Goal: Information Seeking & Learning: Learn about a topic

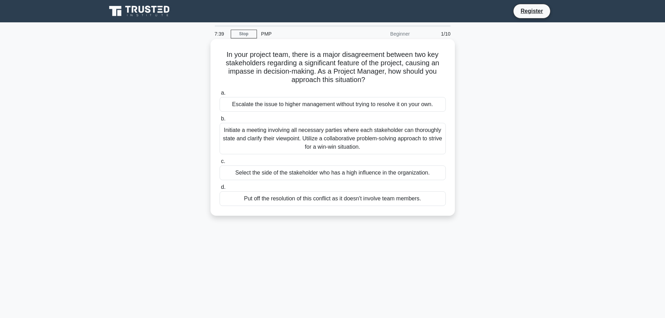
click at [286, 142] on div "Initiate a meeting involving all necessary parties where each stakeholder can t…" at bounding box center [333, 138] width 226 height 31
click at [220, 121] on input "b. Initiate a meeting involving all necessary parties where each stakeholder ca…" at bounding box center [220, 119] width 0 height 5
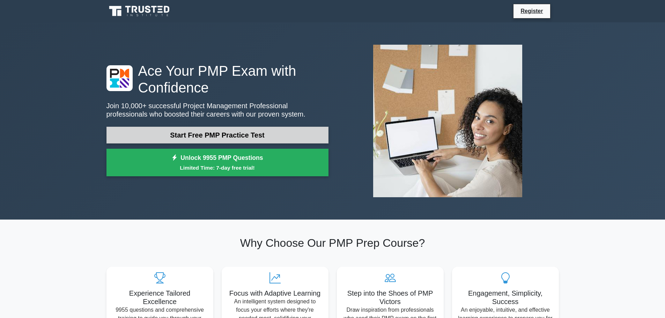
click at [221, 137] on link "Start Free PMP Practice Test" at bounding box center [218, 135] width 222 height 17
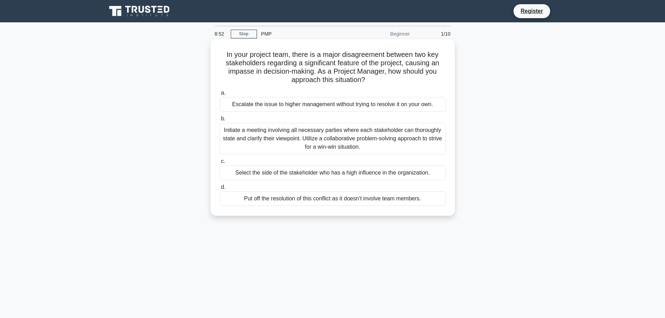
click at [260, 178] on div "Select the side of the stakeholder who has a high influence in the organization." at bounding box center [333, 173] width 226 height 15
click at [220, 164] on input "c. Select the side of the stakeholder who has a high influence in the organizat…" at bounding box center [220, 161] width 0 height 5
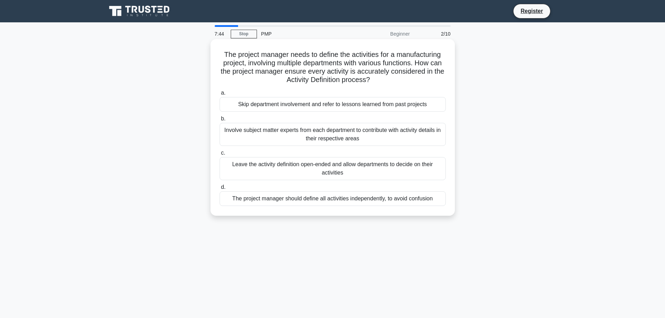
click at [310, 202] on div "The project manager should define all activities independently, to avoid confus…" at bounding box center [333, 198] width 226 height 15
click at [220, 190] on input "d. The project manager should define all activities independently, to avoid con…" at bounding box center [220, 187] width 0 height 5
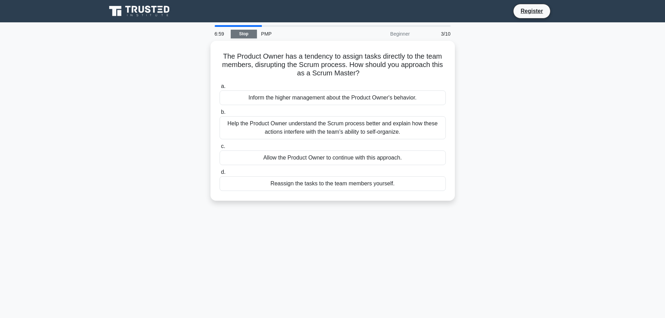
click at [245, 33] on link "Stop" at bounding box center [244, 34] width 26 height 9
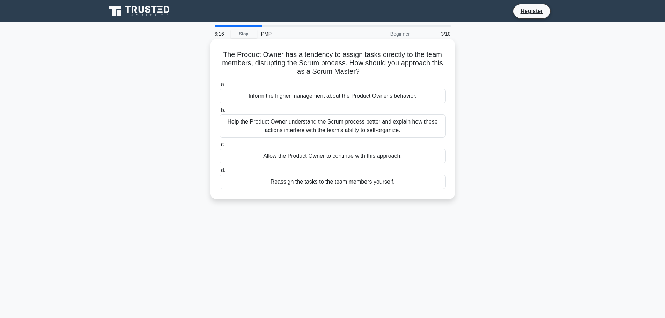
click at [363, 129] on div "Help the Product Owner understand the Scrum process better and explain how thes…" at bounding box center [333, 126] width 226 height 23
click at [220, 113] on input "b. Help the Product Owner understand the Scrum process better and explain how t…" at bounding box center [220, 110] width 0 height 5
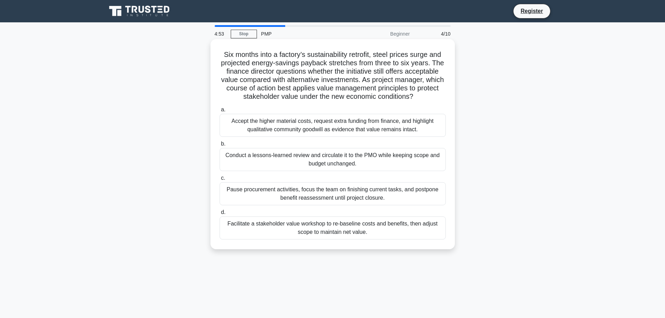
click at [381, 159] on div "Conduct a lessons-learned review and circulate it to the PMO while keeping scop…" at bounding box center [333, 159] width 226 height 23
click at [220, 146] on input "b. Conduct a lessons-learned review and circulate it to the PMO while keeping s…" at bounding box center [220, 144] width 0 height 5
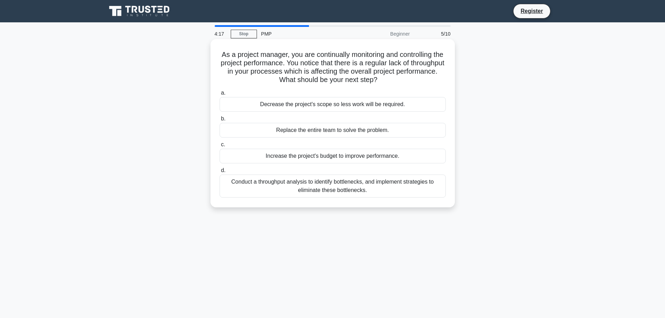
click at [372, 188] on div "Conduct a throughput analysis to identify bottlenecks, and implement strategies…" at bounding box center [333, 186] width 226 height 23
click at [220, 173] on input "d. Conduct a throughput analysis to identify bottlenecks, and implement strateg…" at bounding box center [220, 170] width 0 height 5
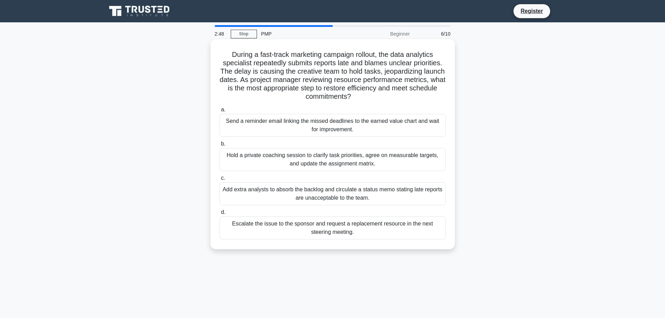
click at [320, 231] on div "Escalate the issue to the sponsor and request a replacement resource in the nex…" at bounding box center [333, 228] width 226 height 23
click at [220, 215] on input "d. Escalate the issue to the sponsor and request a replacement resource in the …" at bounding box center [220, 212] width 0 height 5
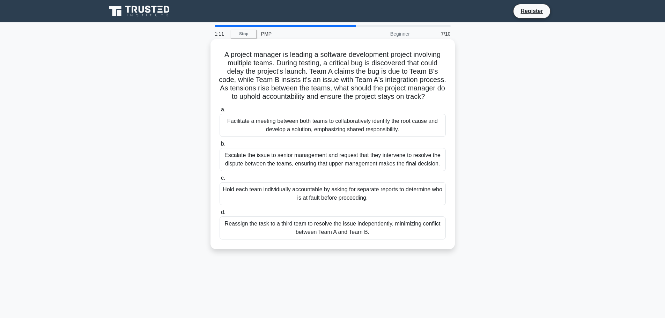
click at [333, 136] on div "Facilitate a meeting between both teams to collaboratively identify the root ca…" at bounding box center [333, 125] width 226 height 23
click at [220, 112] on input "a. Facilitate a meeting between both teams to collaboratively identify the root…" at bounding box center [220, 110] width 0 height 5
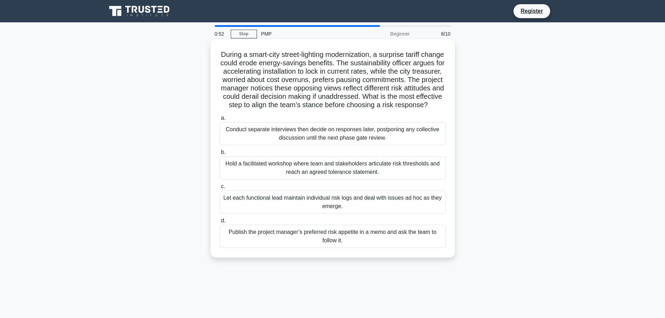
click at [310, 143] on div "Conduct separate interviews then decide on responses later, postponing any coll…" at bounding box center [333, 133] width 226 height 23
click at [220, 121] on input "a. Conduct separate interviews then decide on responses later, postponing any c…" at bounding box center [220, 118] width 0 height 5
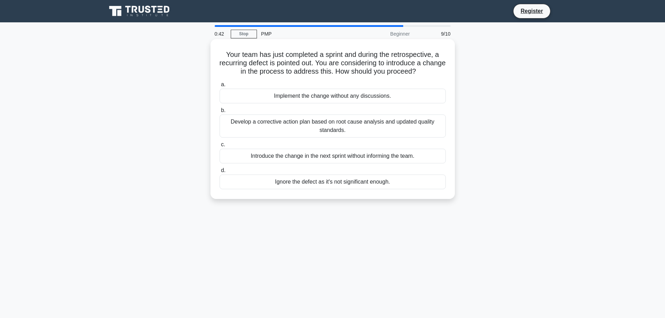
click at [302, 125] on div "Develop a corrective action plan based on root cause analysis and updated quali…" at bounding box center [333, 126] width 226 height 23
click at [220, 113] on input "b. Develop a corrective action plan based on root cause analysis and updated qu…" at bounding box center [220, 110] width 0 height 5
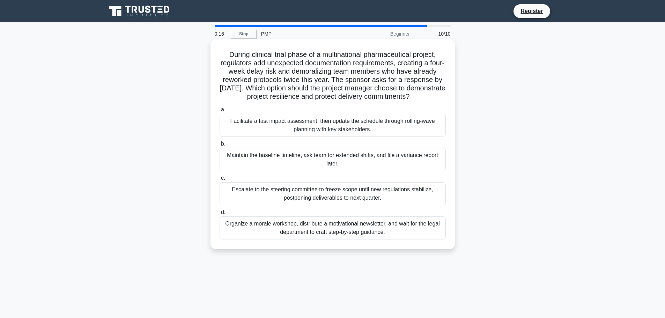
click at [355, 202] on div "Escalate to the steering committee to freeze scope until new regulations stabil…" at bounding box center [333, 193] width 226 height 23
click at [220, 181] on input "c. Escalate to the steering committee to freeze scope until new regulations sta…" at bounding box center [220, 178] width 0 height 5
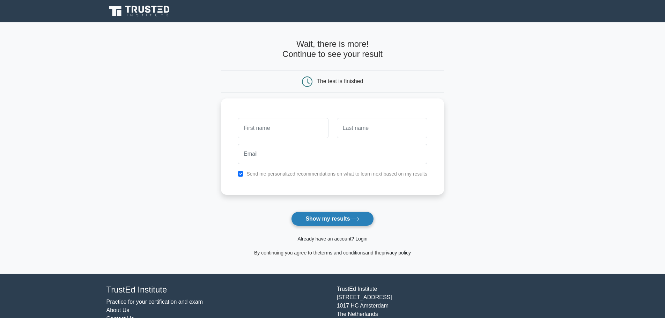
click at [324, 217] on button "Show my results" at bounding box center [332, 219] width 82 height 15
click at [138, 133] on main "Wait, there is more! Continue to see your result The test is finished and the" at bounding box center [332, 148] width 665 height 252
click at [277, 131] on input "text" at bounding box center [283, 126] width 90 height 20
click at [268, 132] on input "text" at bounding box center [283, 126] width 90 height 20
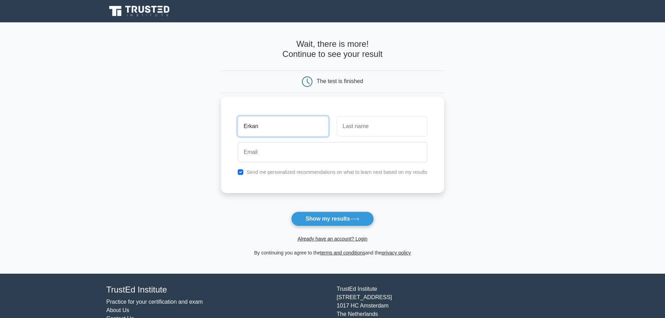
type input "Erkan"
type input "Yaman"
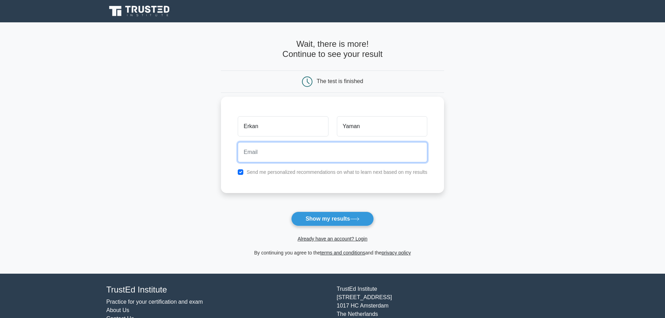
click at [255, 153] on input "email" at bounding box center [333, 152] width 190 height 20
type input "erkan.yaman1881@gmail.com"
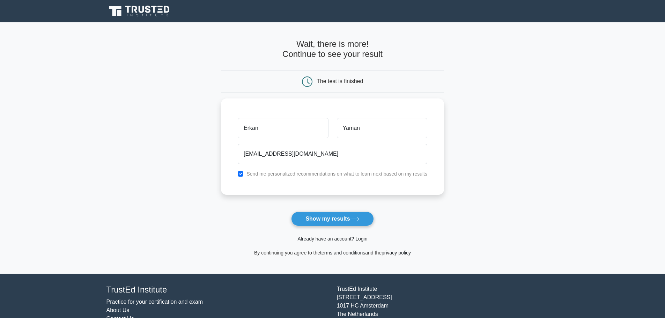
click at [85, 146] on main "Wait, there is more! Continue to see your result The test is finished Erkan Yam…" at bounding box center [332, 148] width 665 height 252
click at [327, 220] on button "Show my results" at bounding box center [332, 219] width 82 height 15
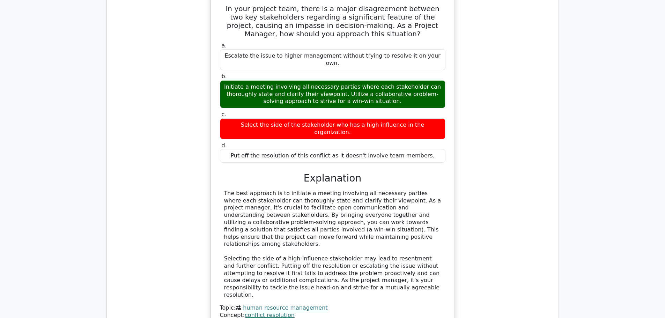
scroll to position [803, 0]
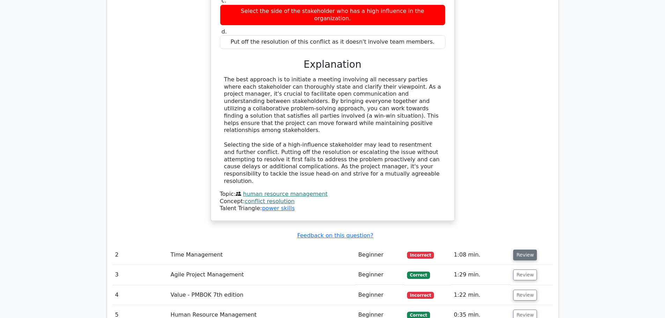
click at [519, 250] on button "Review" at bounding box center [526, 255] width 24 height 11
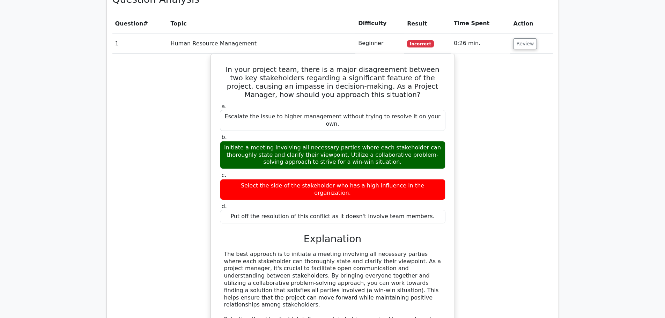
scroll to position [559, 0]
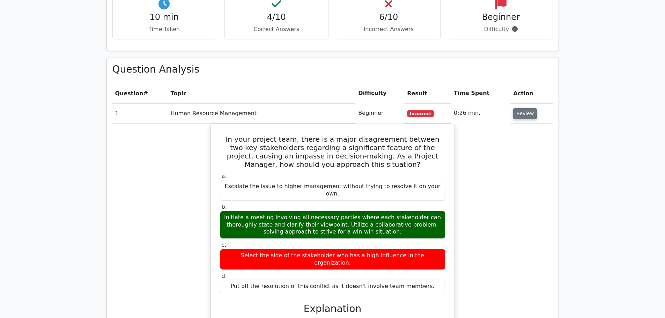
click at [518, 108] on button "Review" at bounding box center [526, 113] width 24 height 11
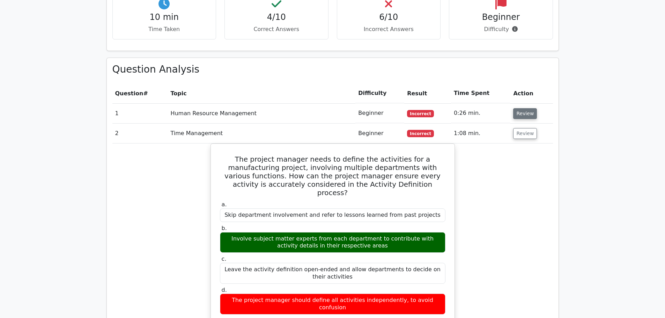
click at [518, 108] on button "Review" at bounding box center [526, 113] width 24 height 11
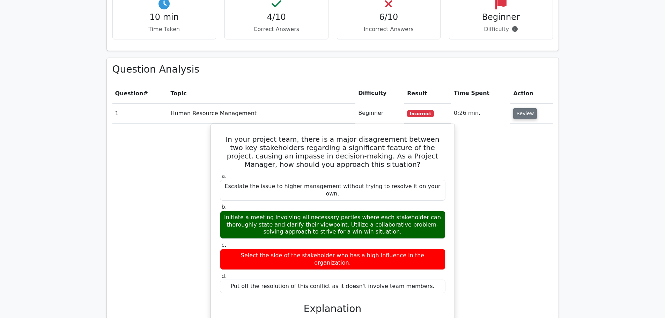
click at [525, 108] on button "Review" at bounding box center [526, 113] width 24 height 11
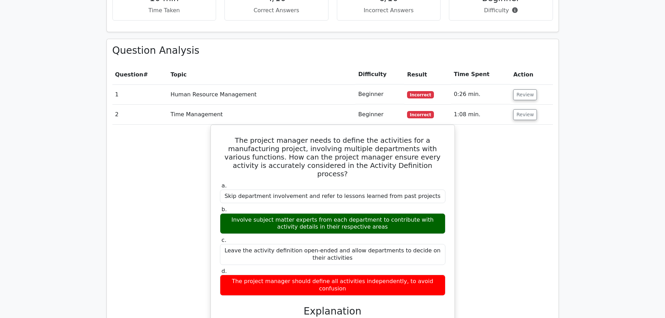
scroll to position [524, 0]
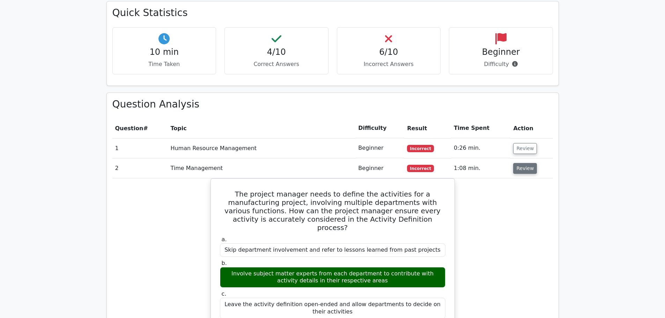
click at [519, 163] on button "Review" at bounding box center [526, 168] width 24 height 11
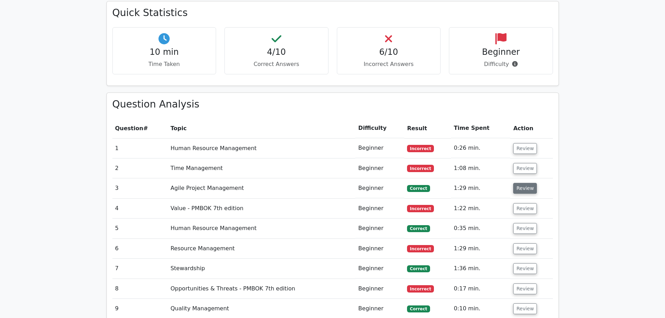
click at [524, 183] on button "Review" at bounding box center [526, 188] width 24 height 11
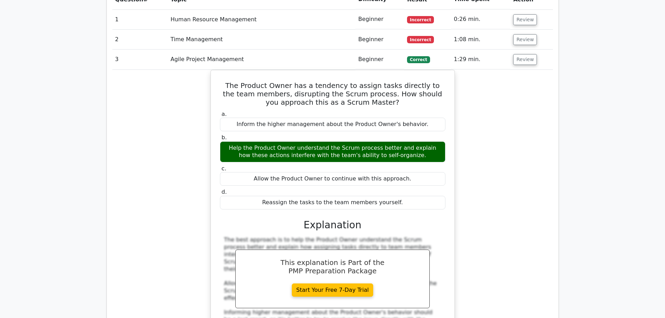
scroll to position [629, 0]
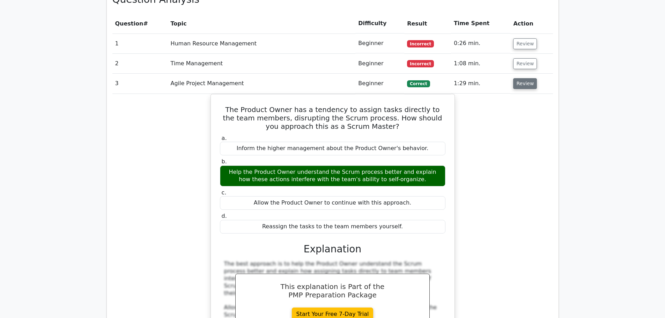
click at [516, 78] on button "Review" at bounding box center [526, 83] width 24 height 11
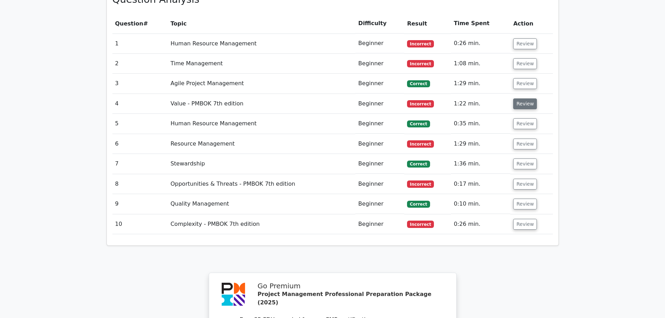
click at [519, 99] on button "Review" at bounding box center [526, 104] width 24 height 11
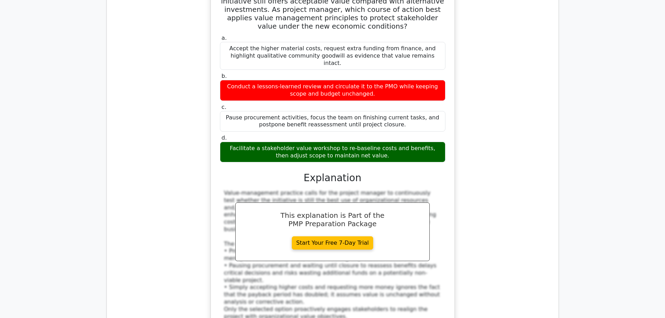
scroll to position [664, 0]
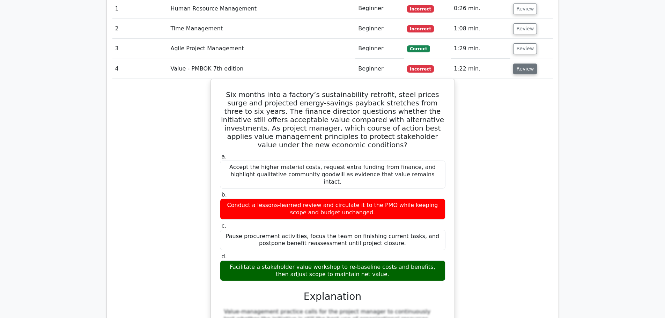
click at [523, 64] on button "Review" at bounding box center [526, 69] width 24 height 11
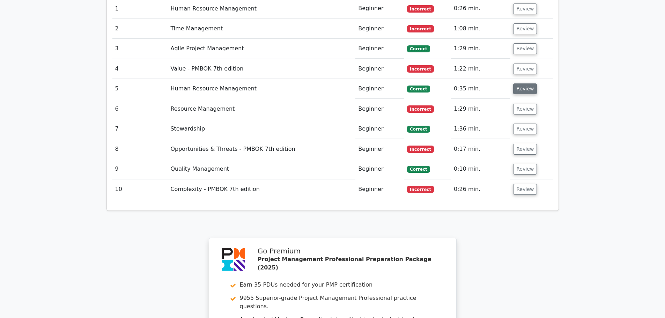
click at [524, 83] on button "Review" at bounding box center [526, 88] width 24 height 11
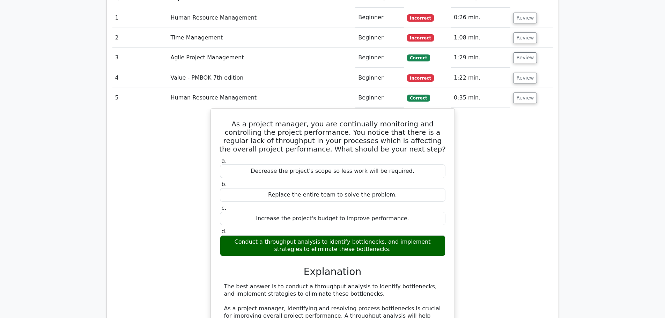
scroll to position [629, 0]
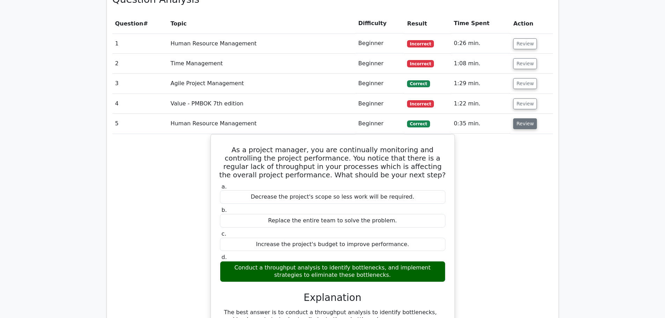
click at [522, 118] on button "Review" at bounding box center [526, 123] width 24 height 11
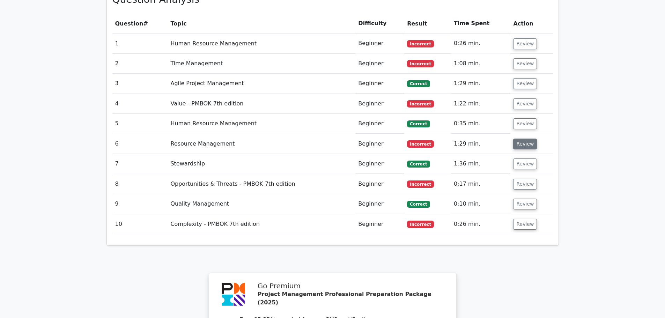
click at [521, 139] on button "Review" at bounding box center [526, 144] width 24 height 11
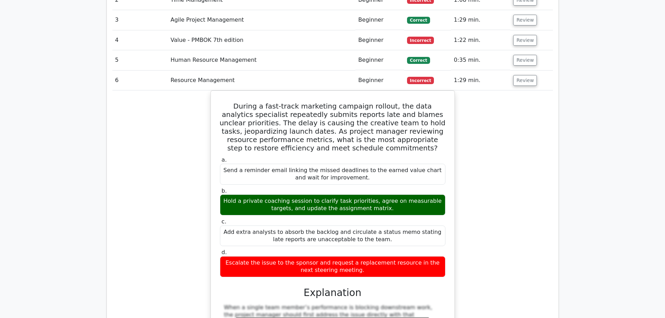
scroll to position [699, 0]
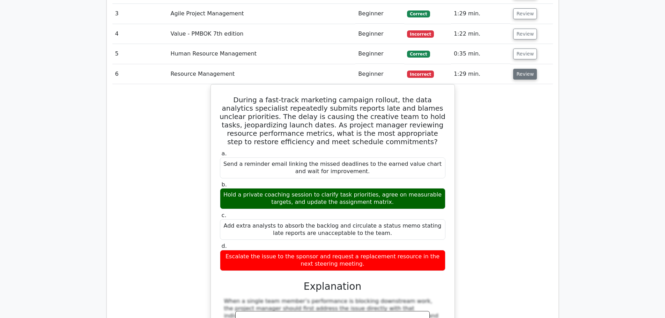
click at [525, 69] on button "Review" at bounding box center [526, 74] width 24 height 11
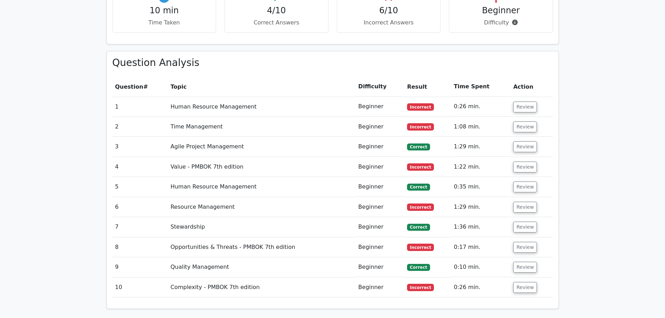
scroll to position [559, 0]
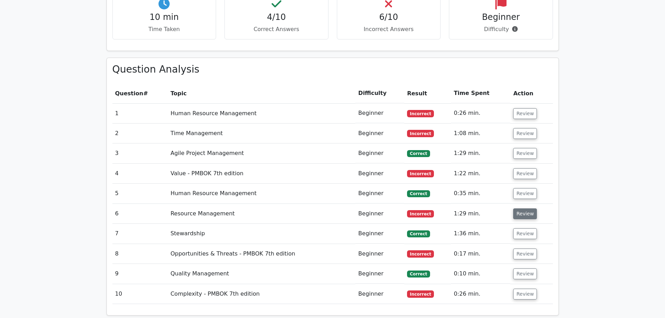
click at [523, 209] on button "Review" at bounding box center [526, 214] width 24 height 11
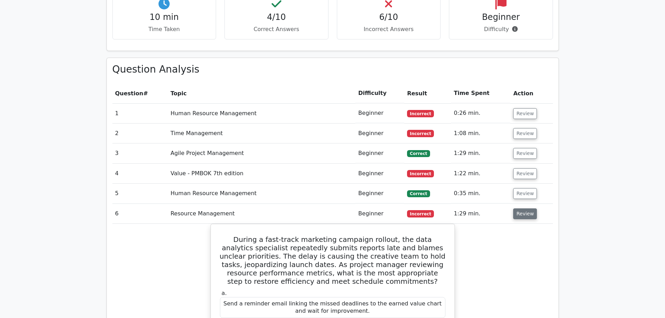
click at [523, 209] on button "Review" at bounding box center [526, 214] width 24 height 11
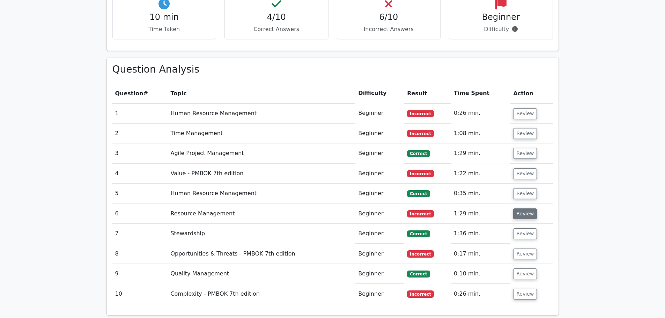
click at [523, 209] on button "Review" at bounding box center [526, 214] width 24 height 11
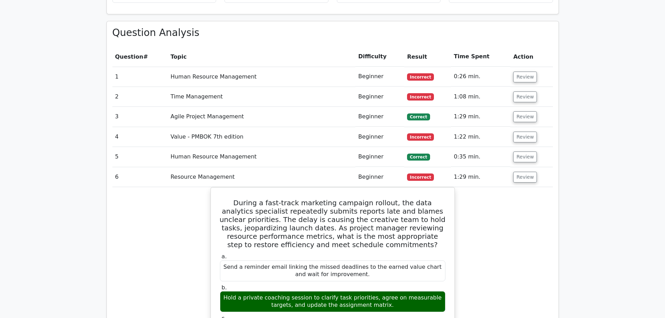
scroll to position [664, 0]
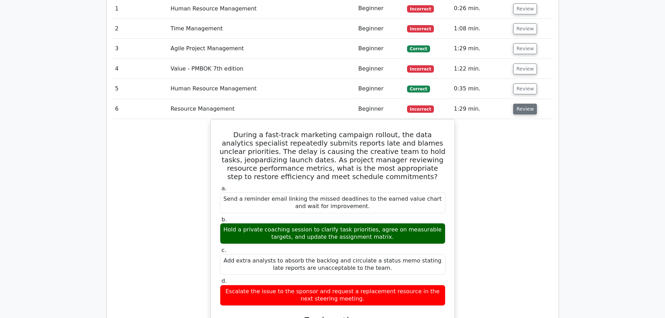
click at [519, 104] on button "Review" at bounding box center [526, 109] width 24 height 11
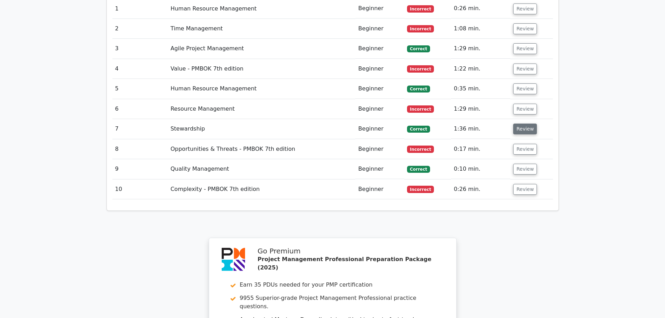
click at [522, 124] on button "Review" at bounding box center [526, 129] width 24 height 11
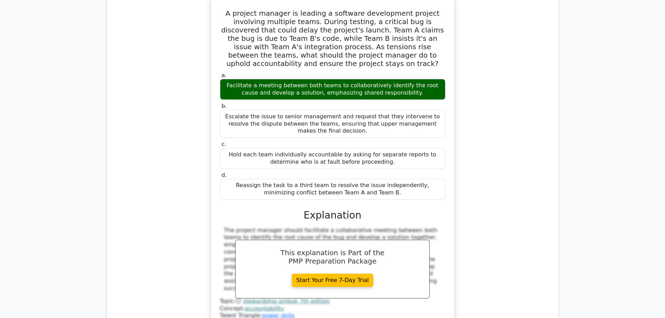
scroll to position [734, 0]
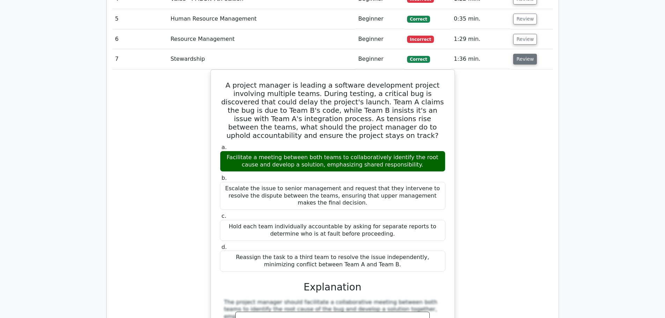
click at [524, 54] on button "Review" at bounding box center [526, 59] width 24 height 11
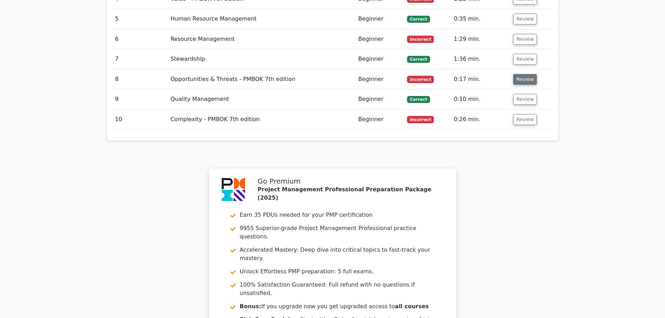
click at [522, 74] on button "Review" at bounding box center [526, 79] width 24 height 11
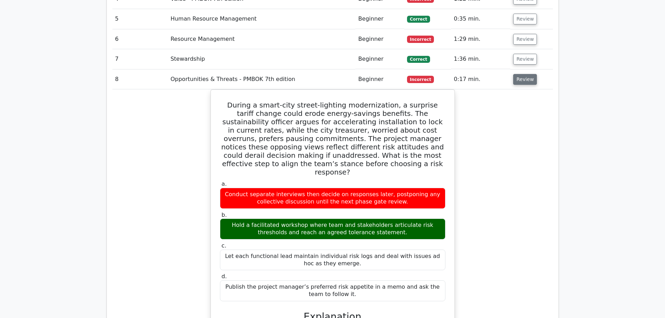
click at [521, 74] on button "Review" at bounding box center [526, 79] width 24 height 11
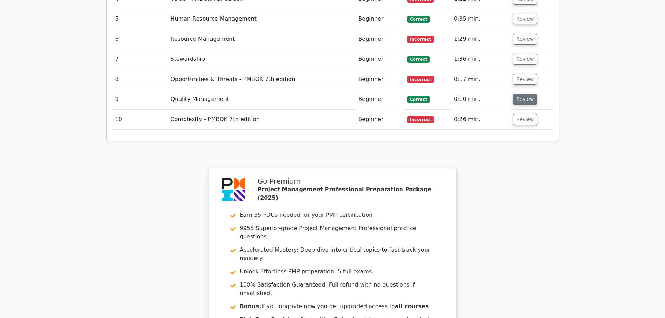
click at [522, 94] on button "Review" at bounding box center [526, 99] width 24 height 11
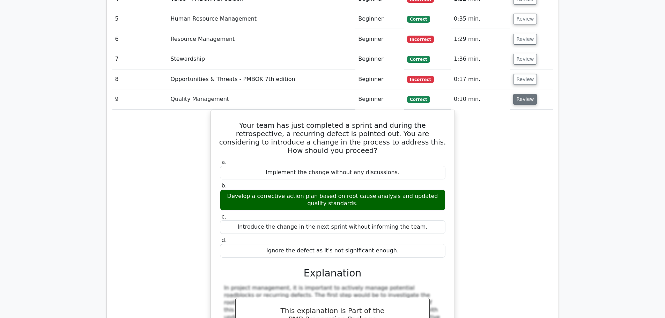
click at [521, 94] on button "Review" at bounding box center [526, 99] width 24 height 11
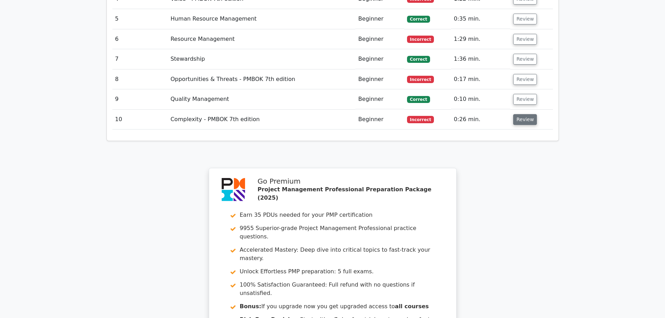
click at [520, 114] on button "Review" at bounding box center [526, 119] width 24 height 11
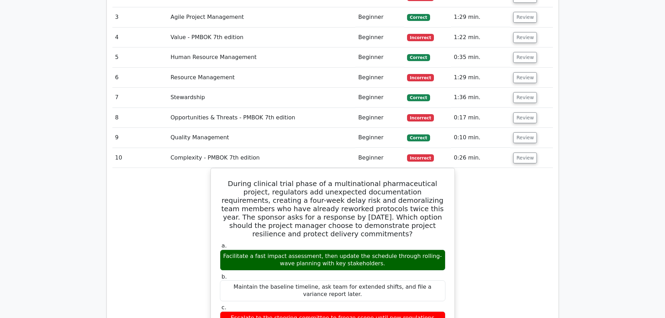
scroll to position [769, 0]
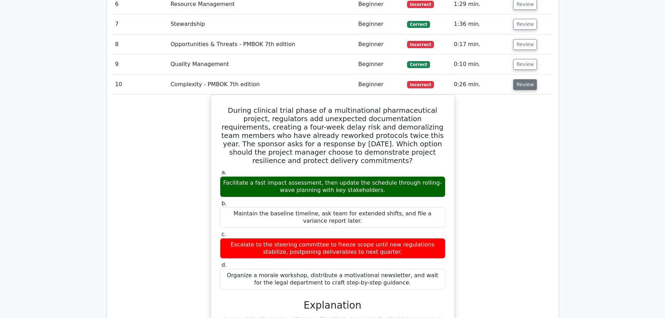
click at [523, 79] on button "Review" at bounding box center [526, 84] width 24 height 11
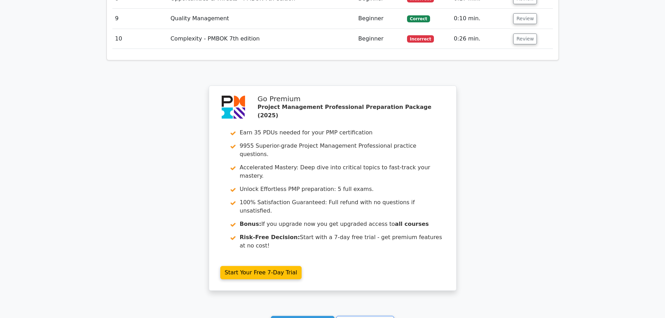
scroll to position [803, 0]
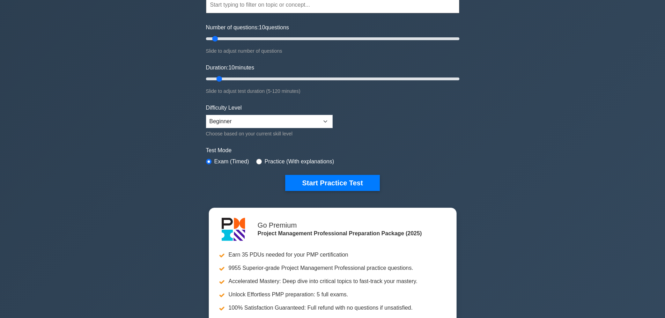
scroll to position [35, 0]
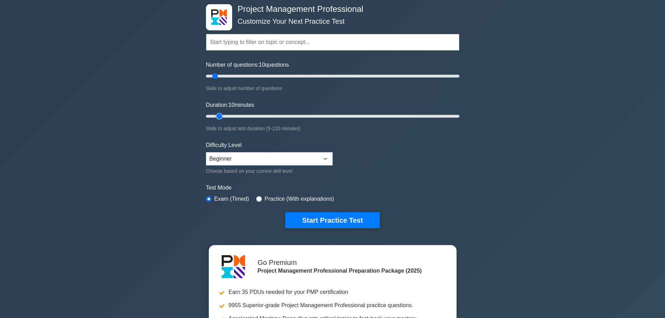
click at [225, 116] on input "Duration: 10 minutes" at bounding box center [333, 116] width 254 height 8
type input "15"
click at [227, 116] on input "Duration: 10 minutes" at bounding box center [333, 116] width 254 height 8
click at [228, 116] on input "Duration: 15 minutes" at bounding box center [333, 116] width 254 height 8
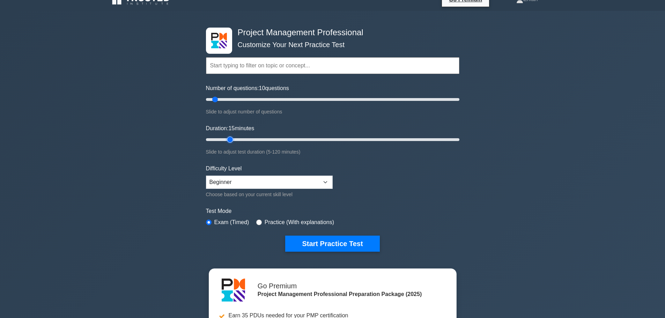
scroll to position [0, 0]
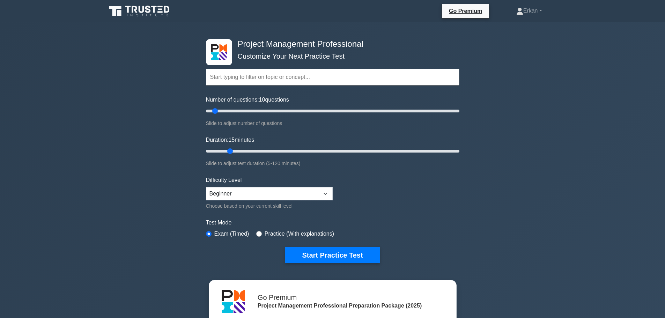
drag, startPoint x: 666, startPoint y: 0, endPoint x: 133, endPoint y: 151, distance: 554.3
click at [133, 151] on div "Project Management Professional Customize Your Next Practice Test Topics Scope …" at bounding box center [332, 241] width 665 height 439
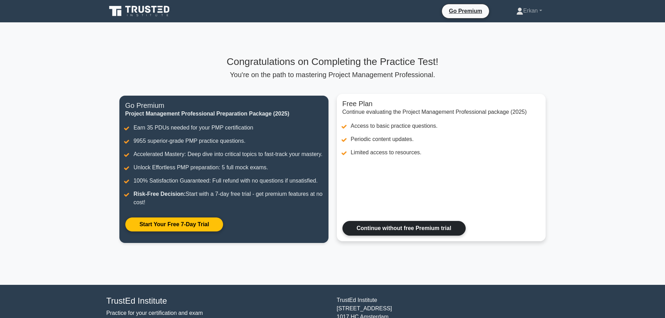
click at [404, 236] on link "Continue without free Premium trial" at bounding box center [404, 228] width 123 height 15
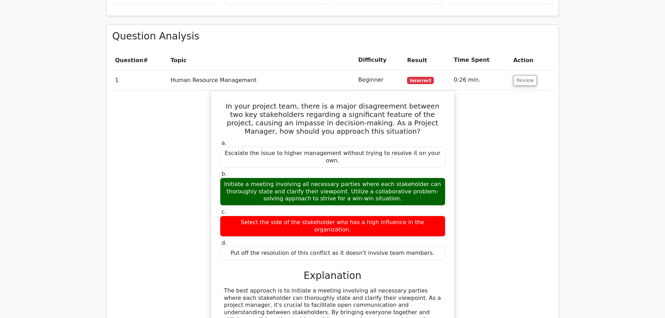
scroll to position [769, 0]
